Goal: Information Seeking & Learning: Learn about a topic

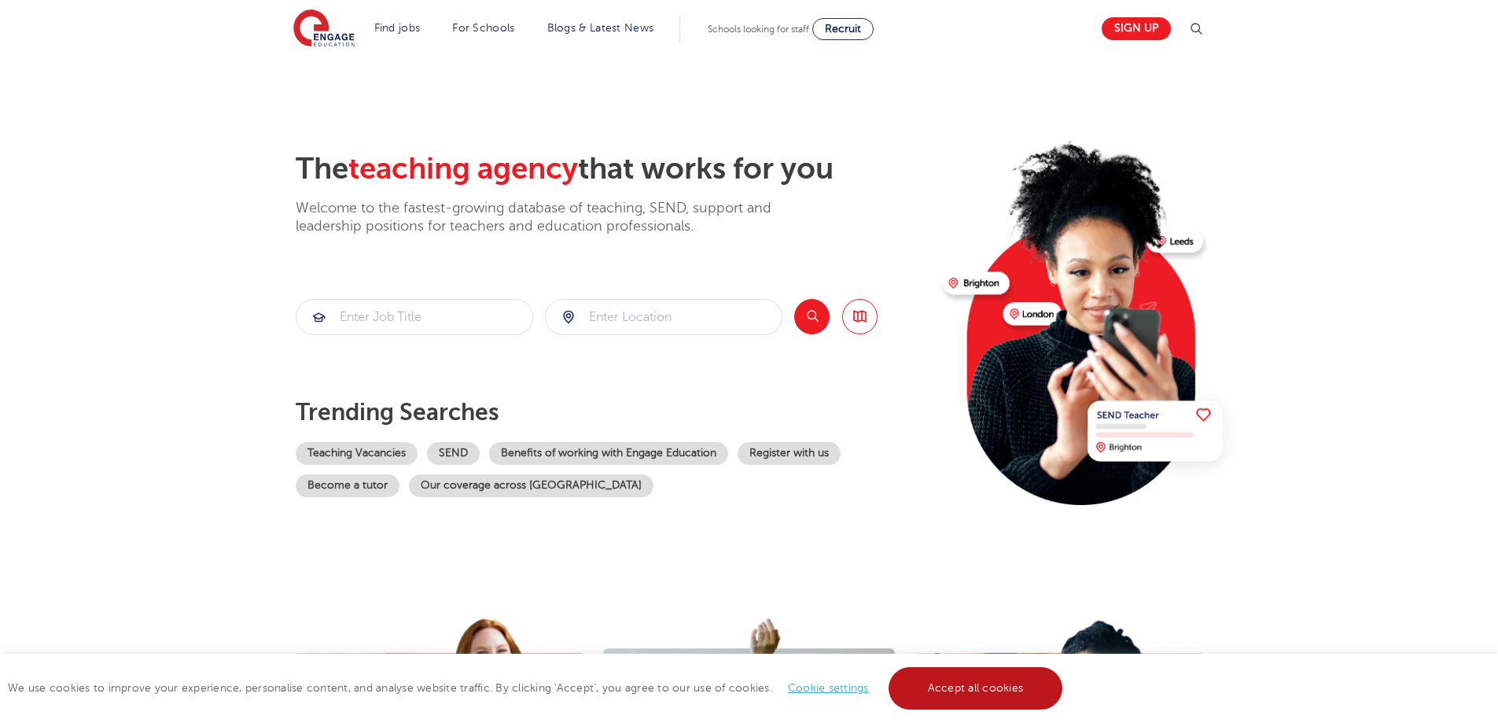
click at [966, 687] on link "Accept all cookies" at bounding box center [975, 688] width 175 height 42
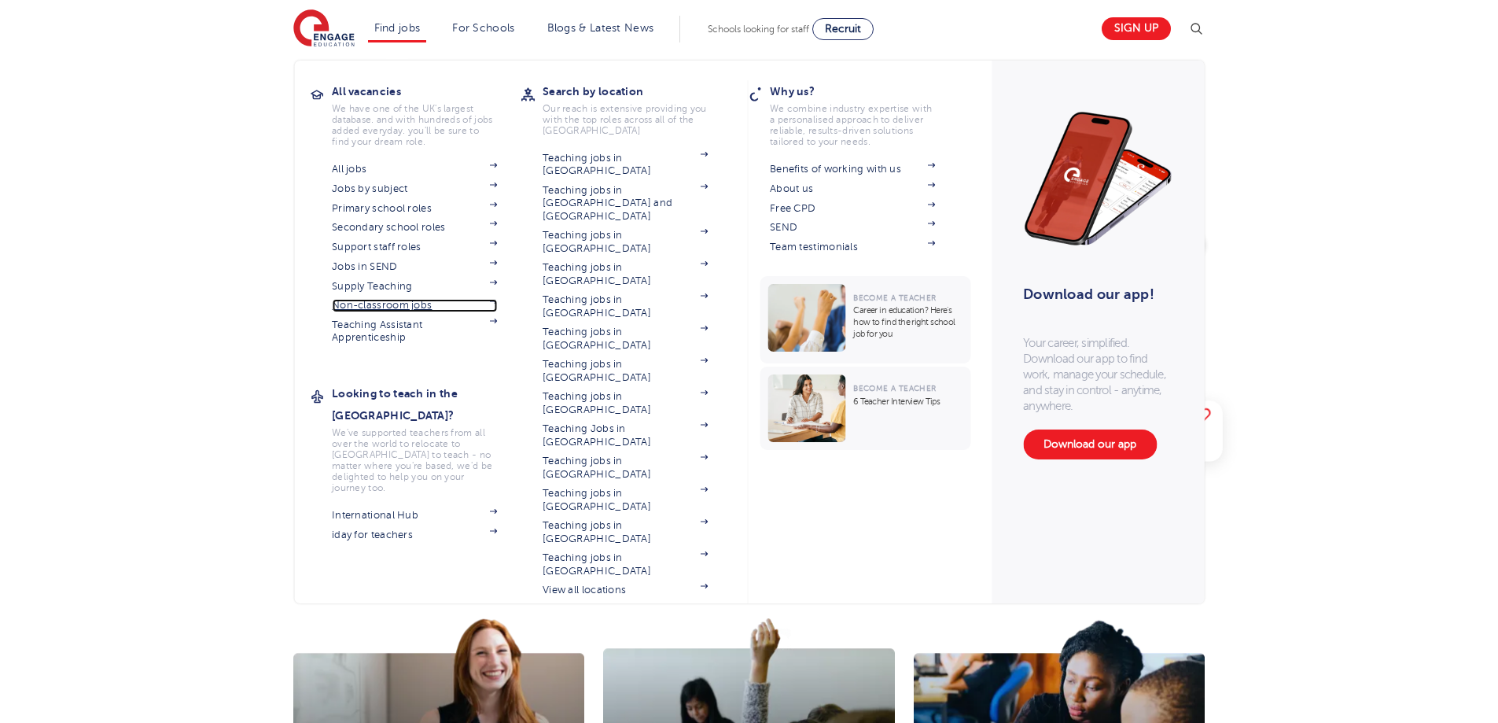
click at [419, 306] on link "Non-classroom jobs" at bounding box center [414, 305] width 165 height 13
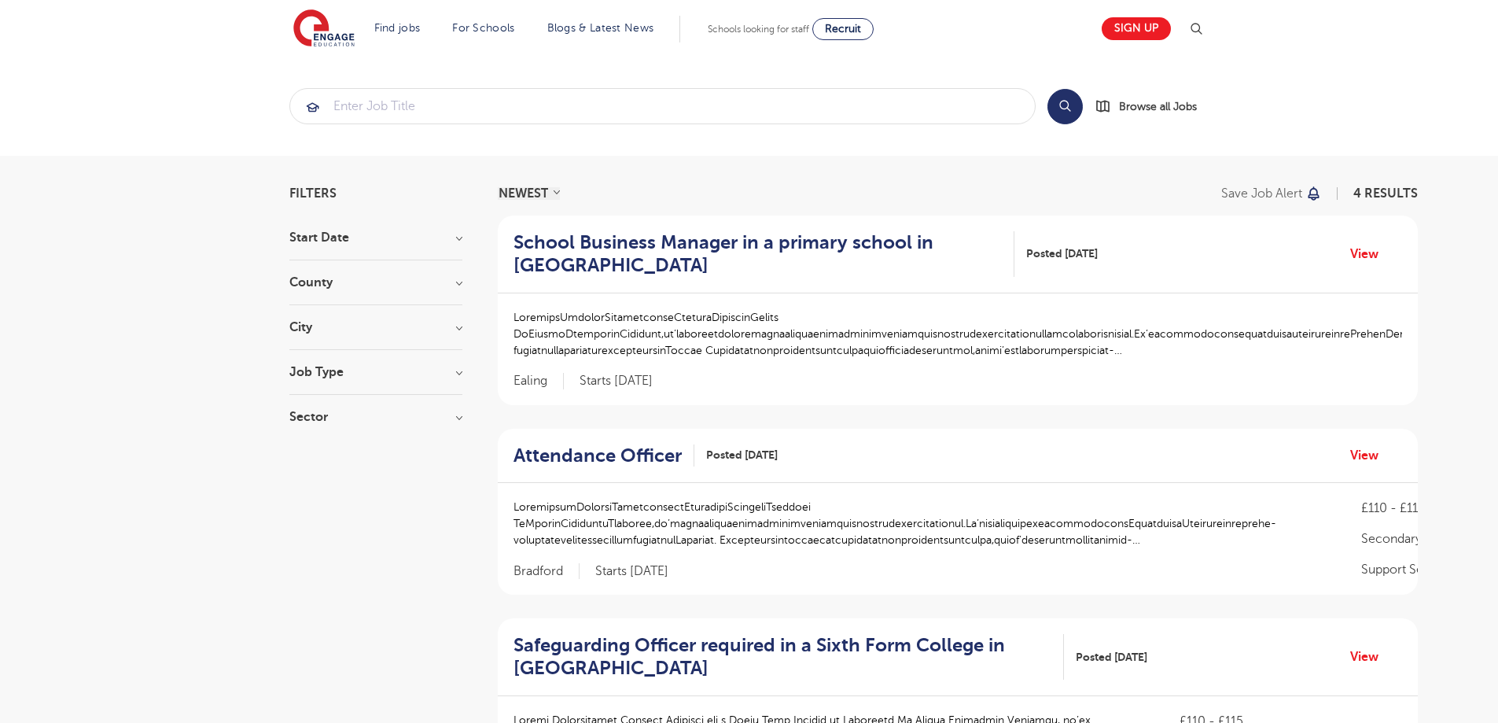
click at [340, 281] on h3 "County" at bounding box center [375, 282] width 173 height 13
click at [313, 363] on label "Greenwich 1" at bounding box center [385, 364] width 144 height 20
click at [313, 363] on input "Greenwich 1" at bounding box center [318, 362] width 10 height 10
checkbox input "true"
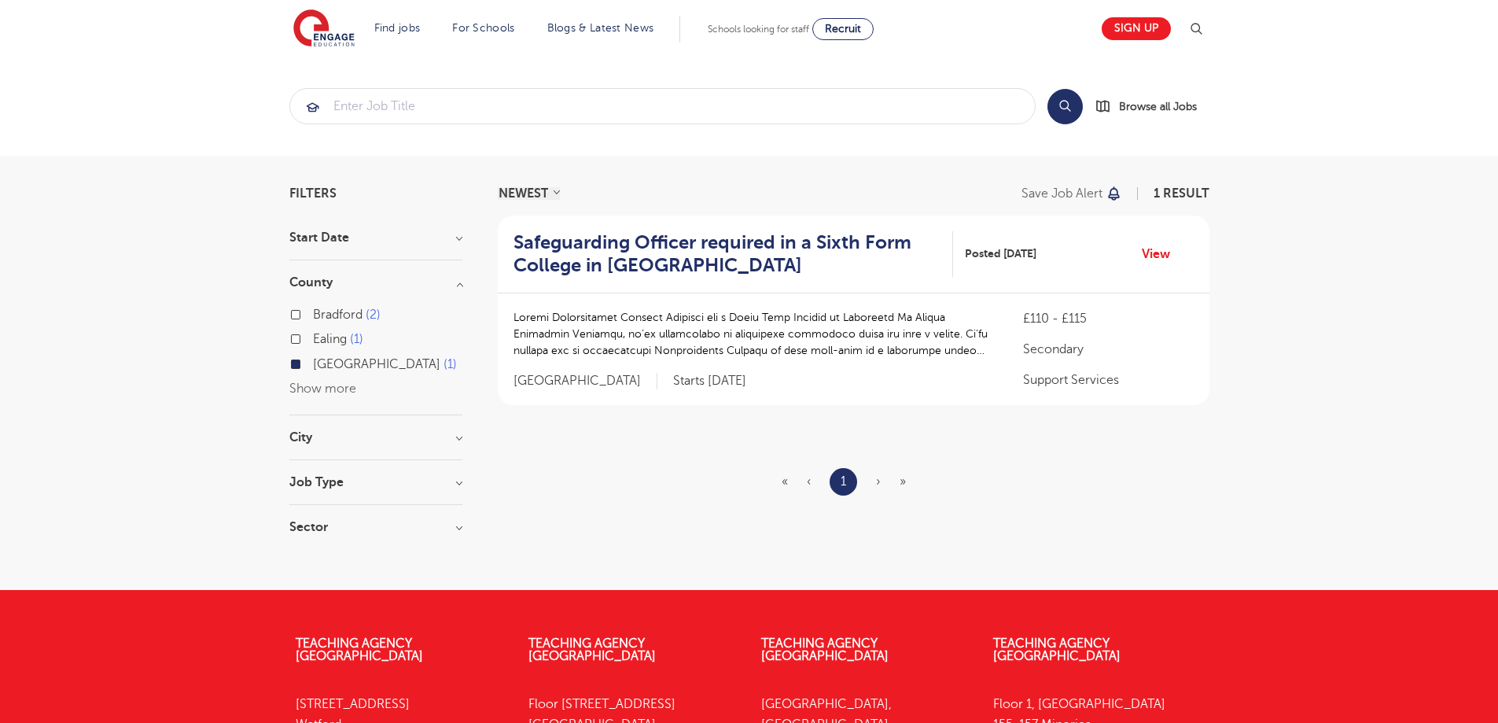
click at [313, 335] on label "Ealing 1" at bounding box center [338, 339] width 50 height 20
click at [313, 335] on input "Ealing 1" at bounding box center [318, 337] width 10 height 10
checkbox input "true"
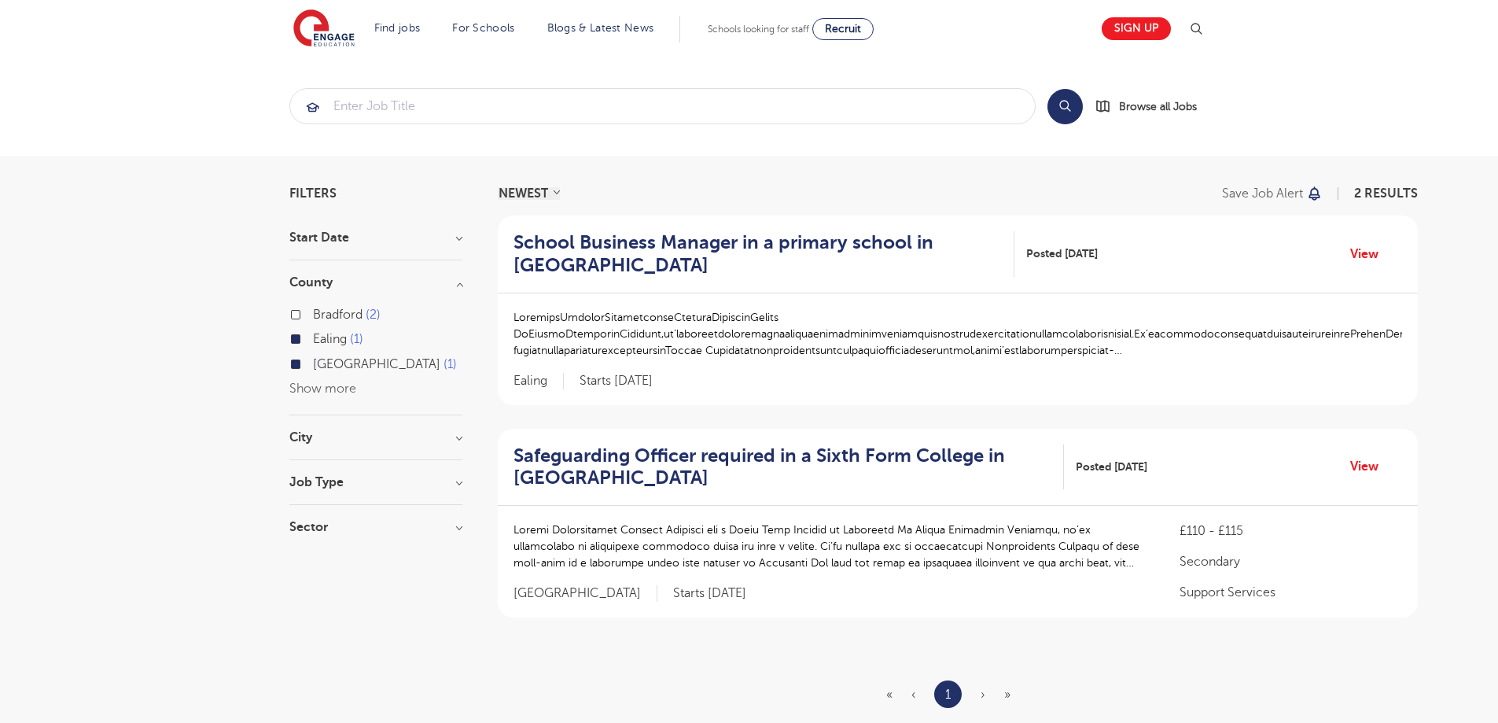
click at [313, 362] on label "Greenwich 1" at bounding box center [385, 364] width 144 height 20
click at [313, 362] on input "Greenwich 1" at bounding box center [318, 362] width 10 height 10
checkbox input "false"
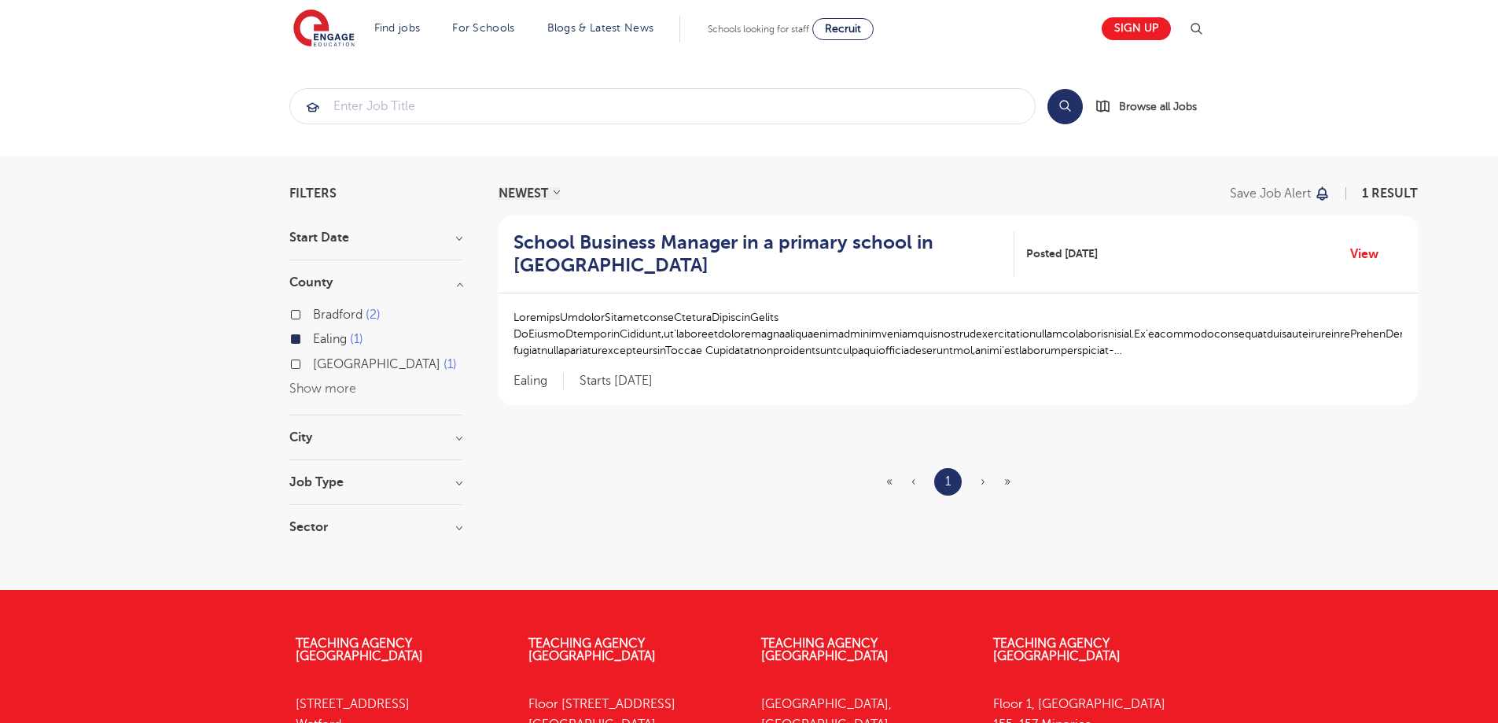
click at [313, 337] on label "Ealing 1" at bounding box center [338, 339] width 50 height 20
click at [313, 337] on input "Ealing 1" at bounding box center [318, 337] width 10 height 10
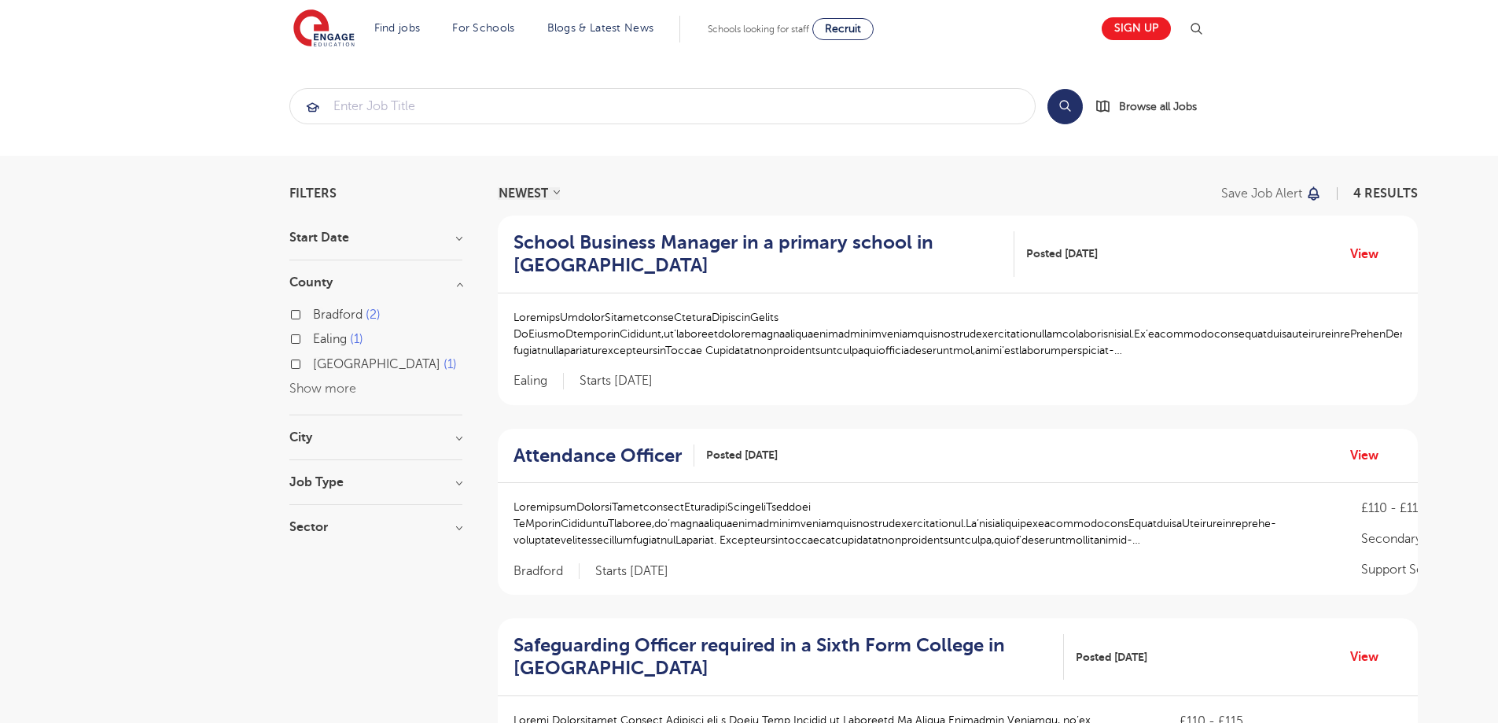
click at [323, 436] on h3 "City" at bounding box center [375, 437] width 173 height 13
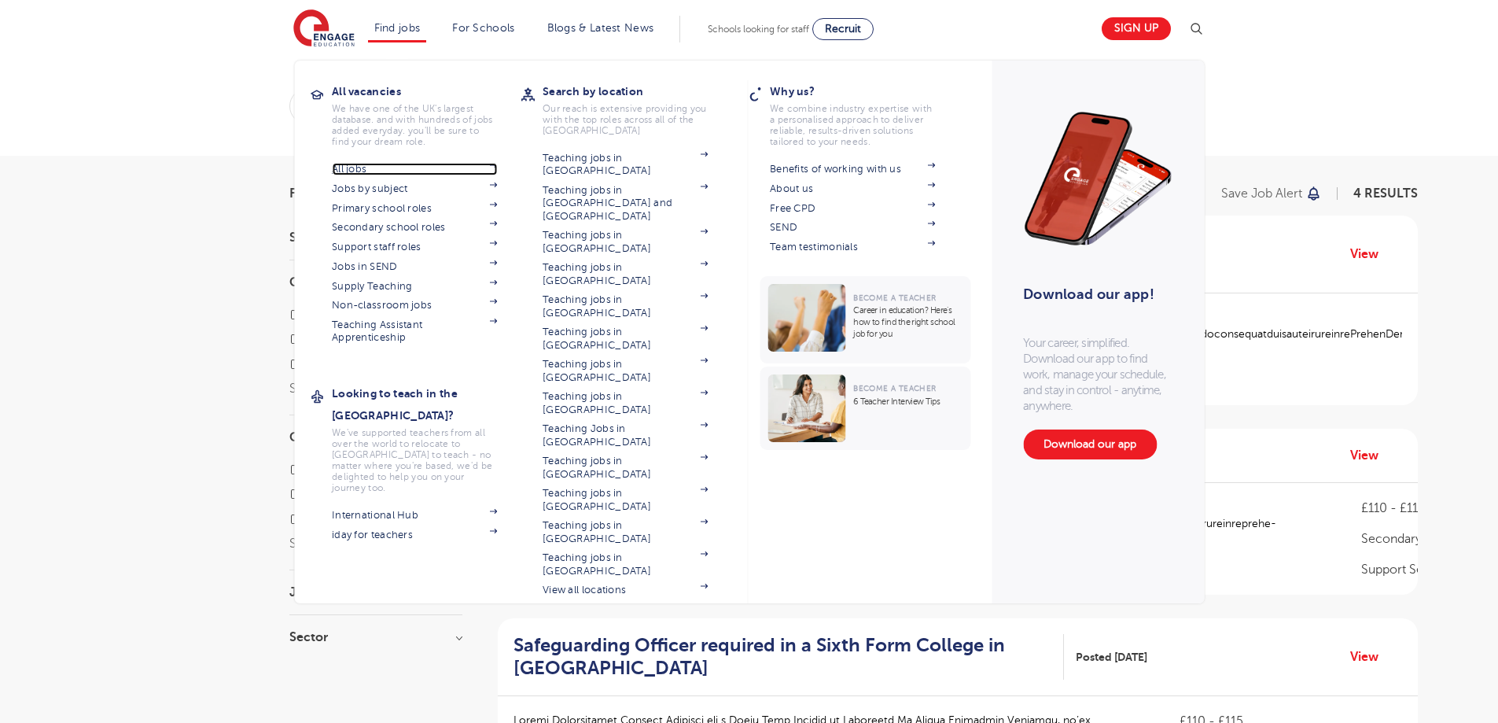
click at [364, 164] on link "All jobs" at bounding box center [414, 169] width 165 height 13
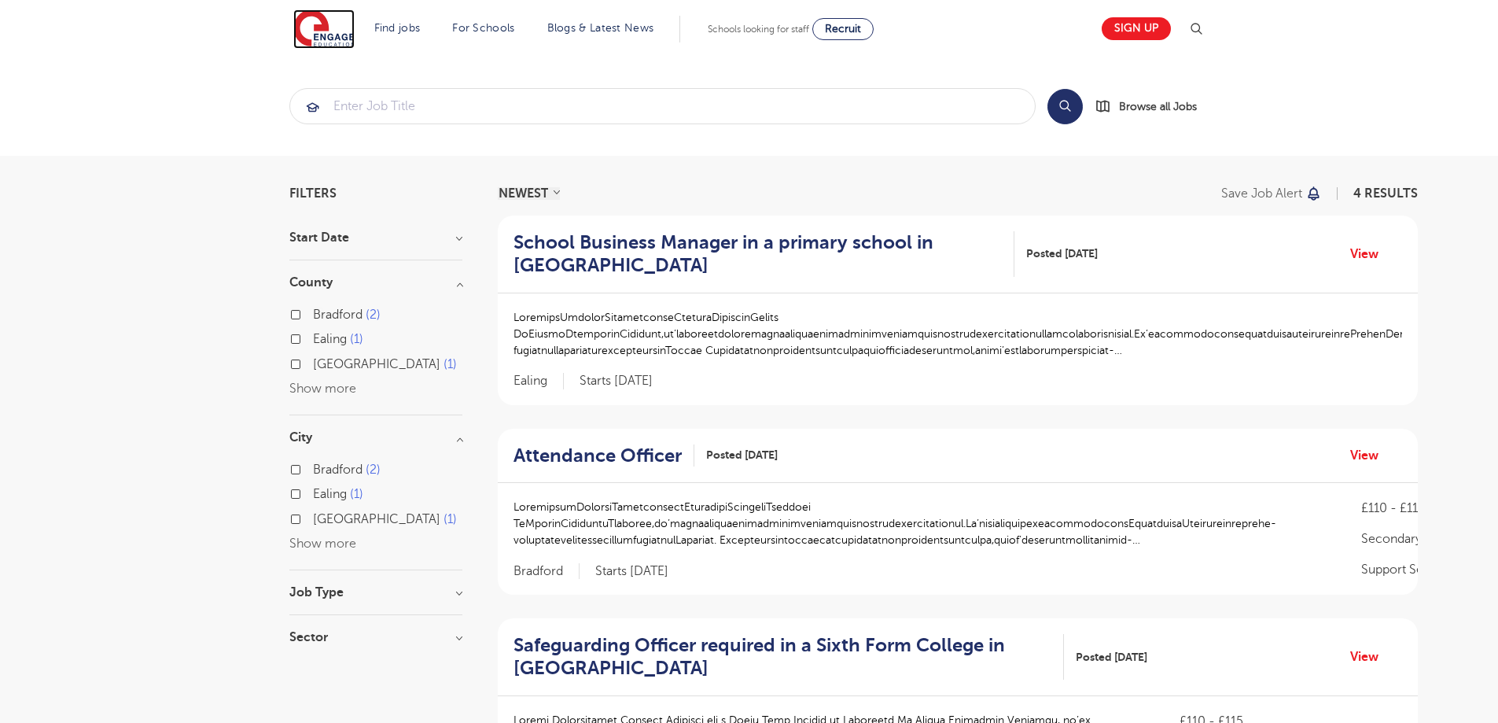
click at [334, 32] on img at bounding box center [323, 28] width 61 height 39
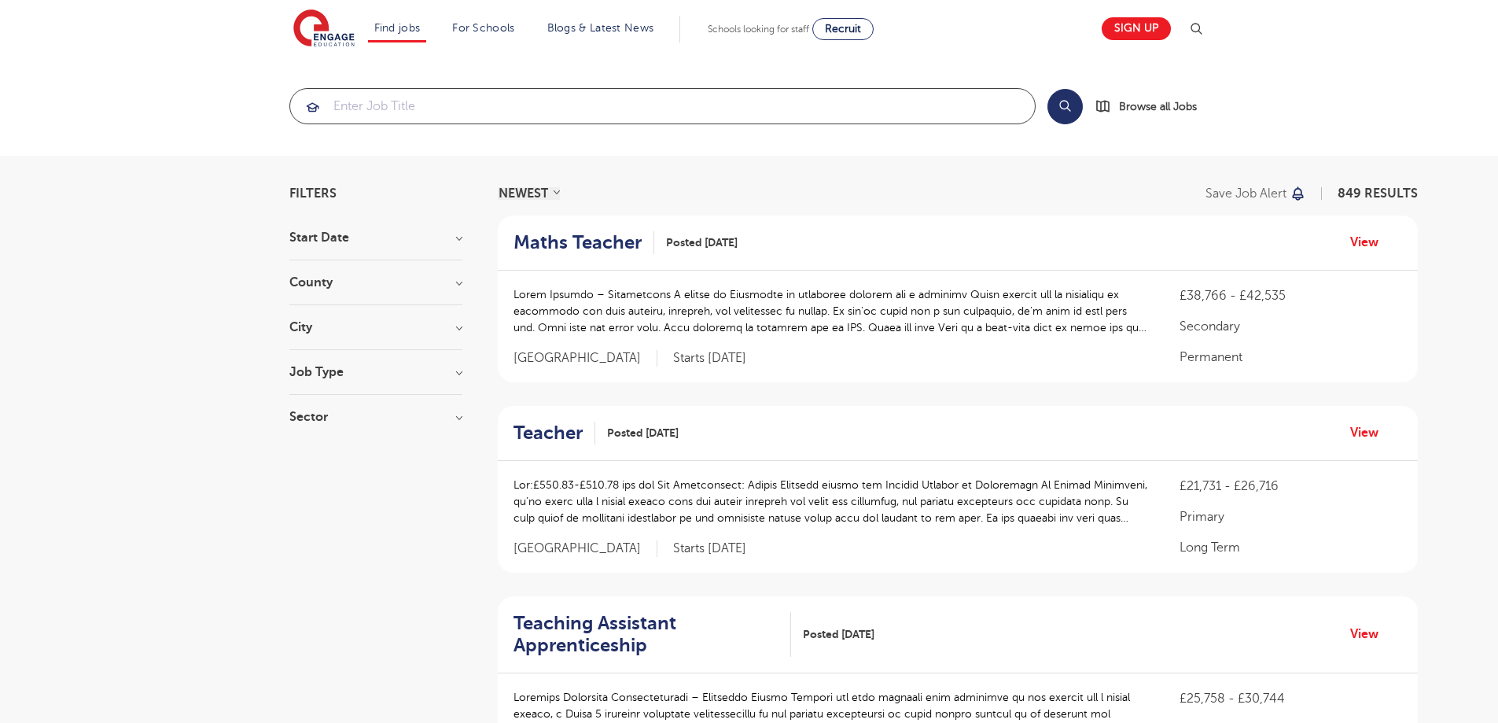
click at [440, 109] on input "search" at bounding box center [662, 106] width 745 height 35
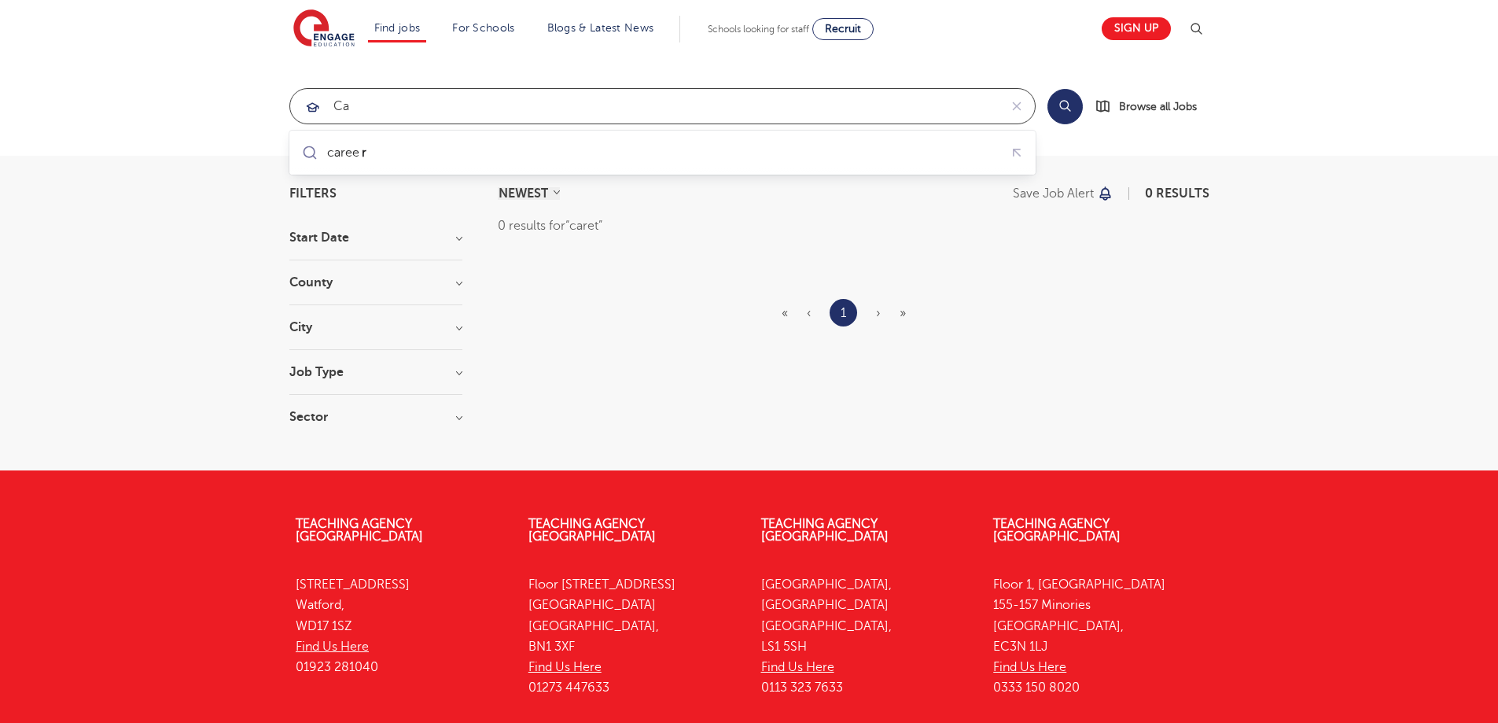
type input "c"
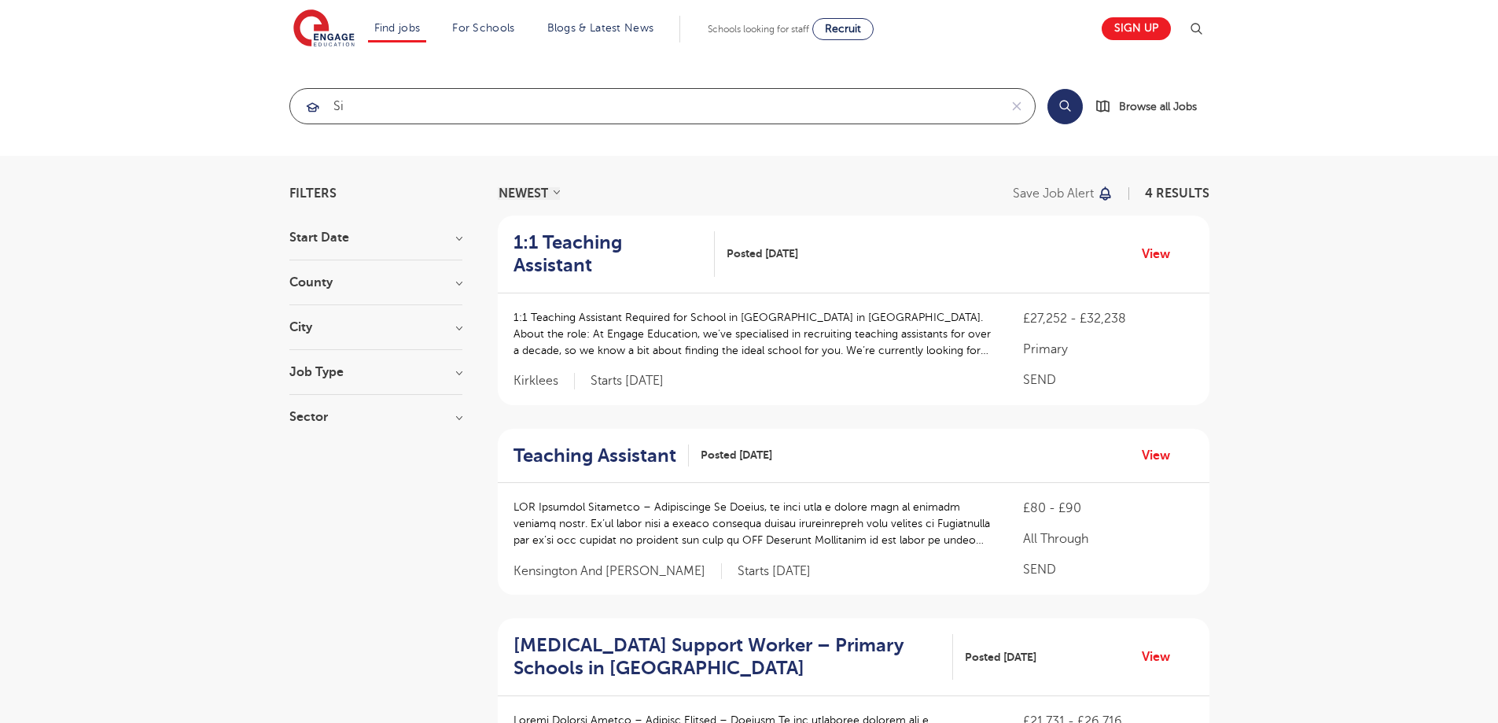
type input "s"
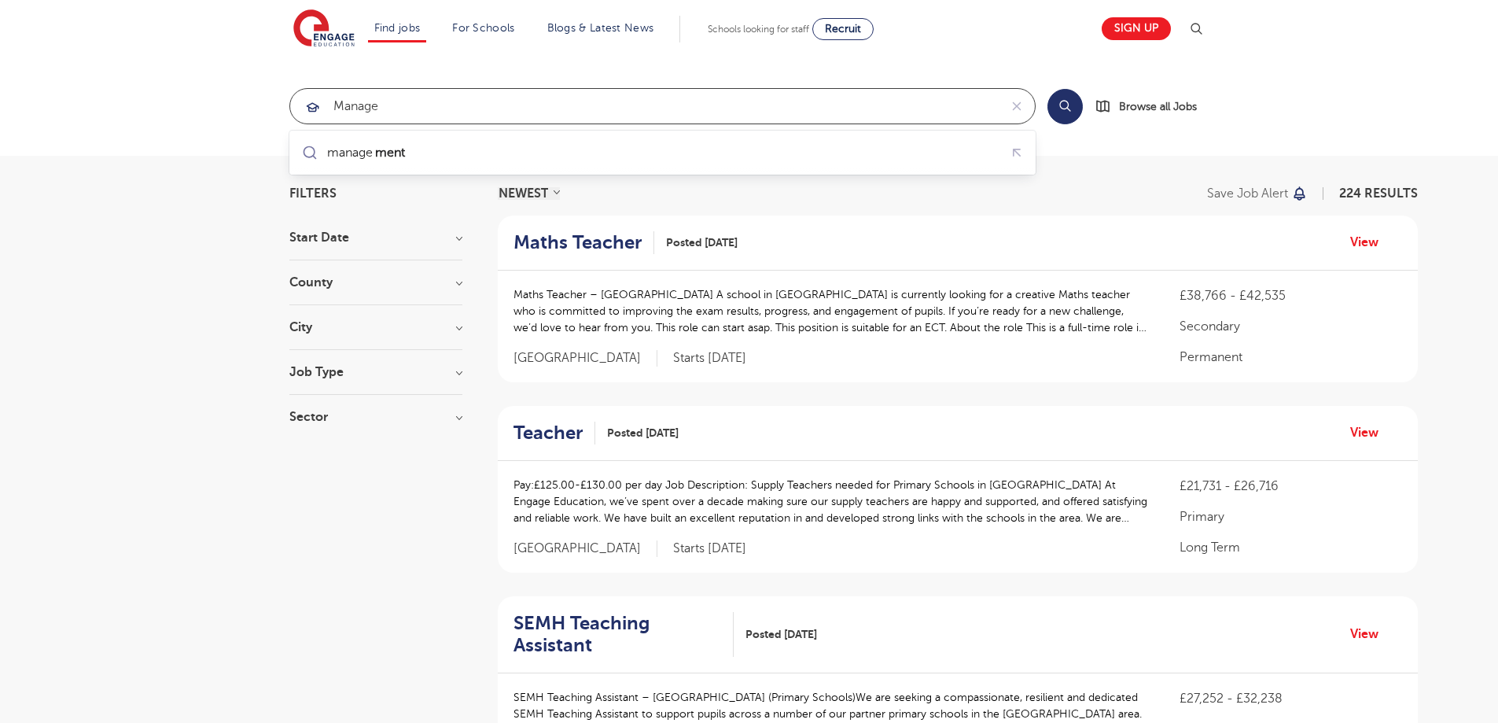
type input "manager"
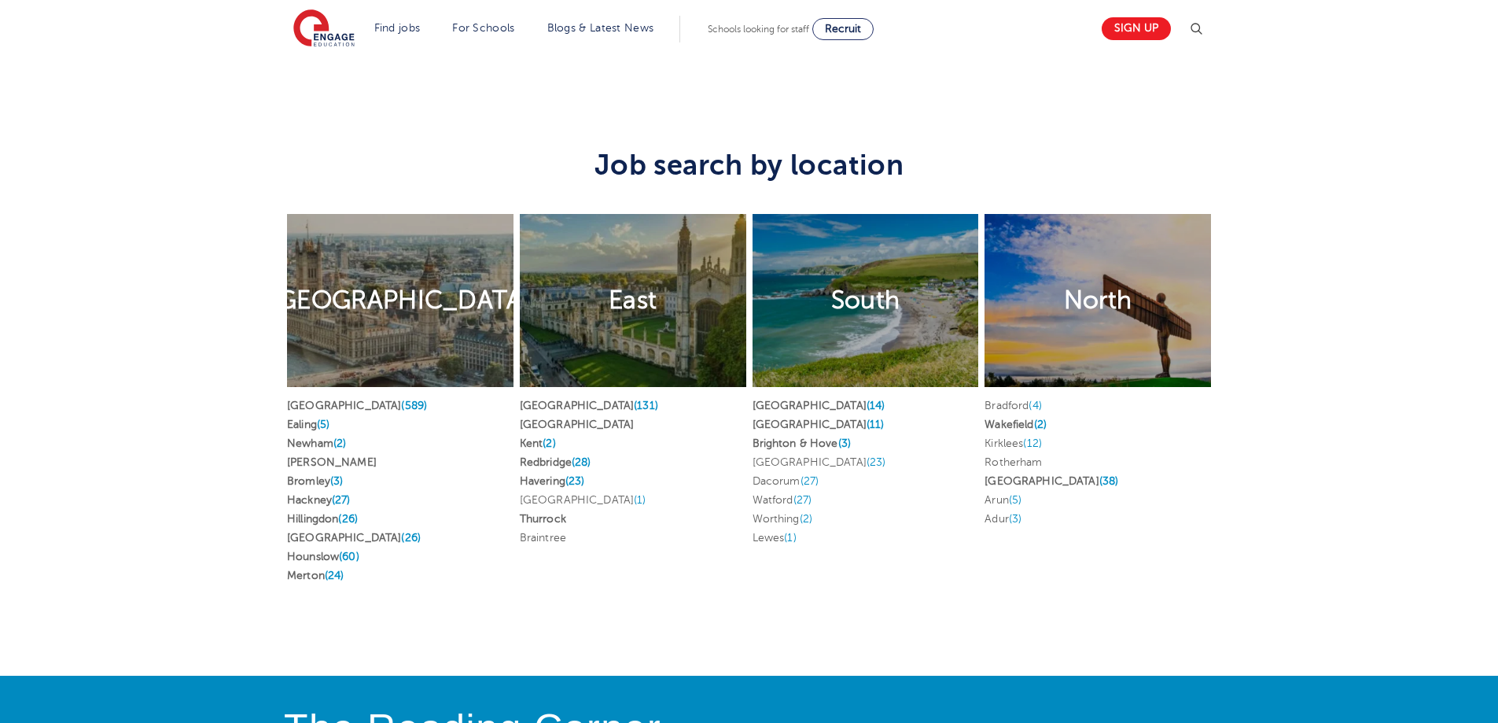
scroll to position [2988, 0]
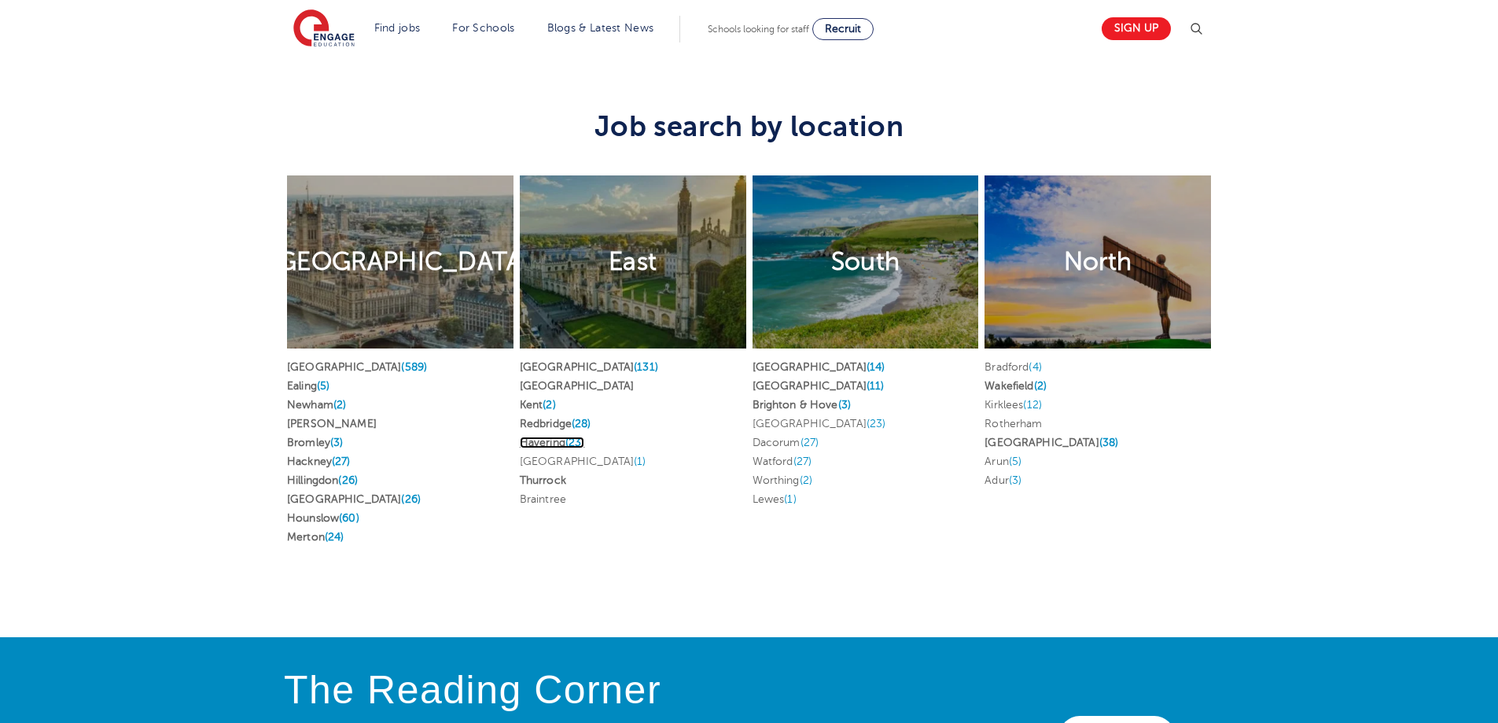
click at [579, 436] on span "(23)" at bounding box center [575, 442] width 20 height 12
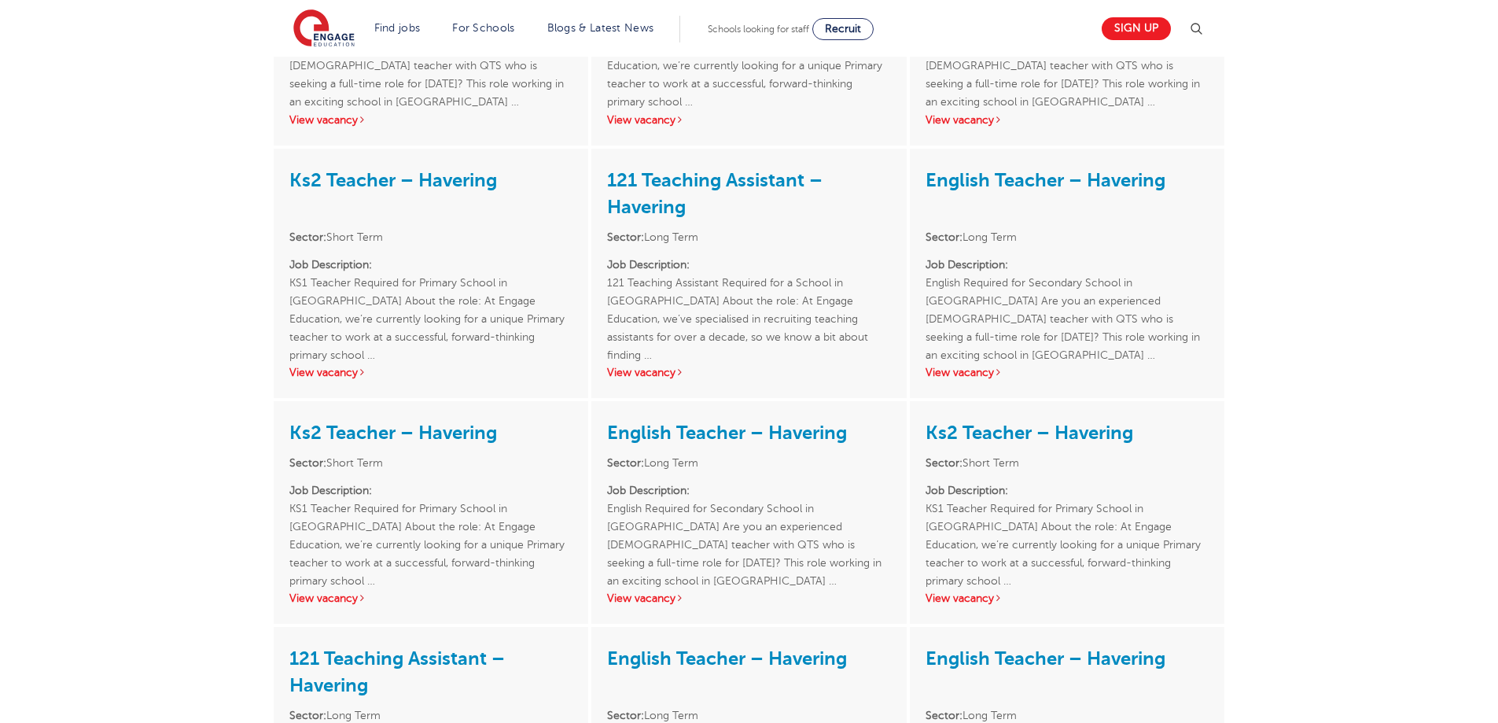
scroll to position [3538, 0]
